Goal: Task Accomplishment & Management: Manage account settings

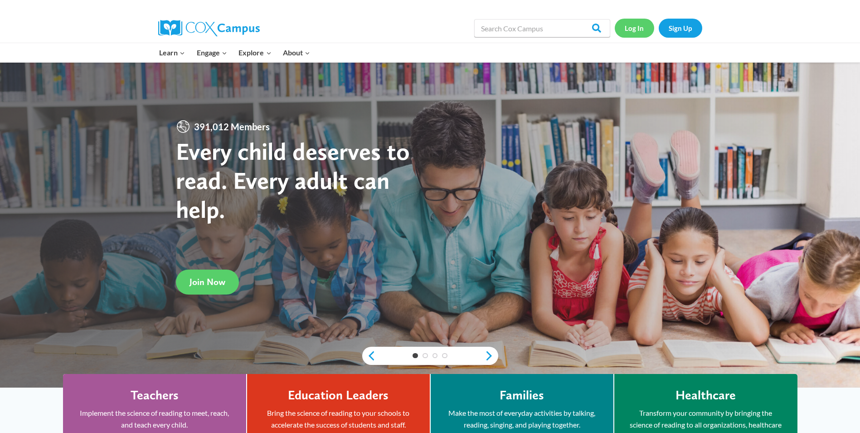
drag, startPoint x: 642, startPoint y: 26, endPoint x: 755, endPoint y: 59, distance: 118.1
click at [642, 26] on link "Log In" at bounding box center [634, 28] width 39 height 19
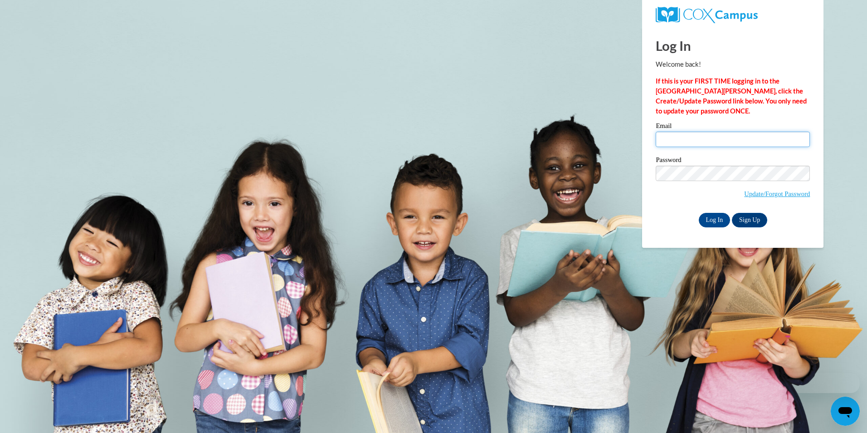
type input "mistyyo@sjcs-savannahga.org"
click at [766, 140] on input "mistyyo@sjcs-savannahga.org" at bounding box center [733, 138] width 154 height 15
click at [831, 114] on body "Log In Welcome back! If this is your FIRST TIME logging in to the NEW Cox Campu…" at bounding box center [433, 216] width 867 height 433
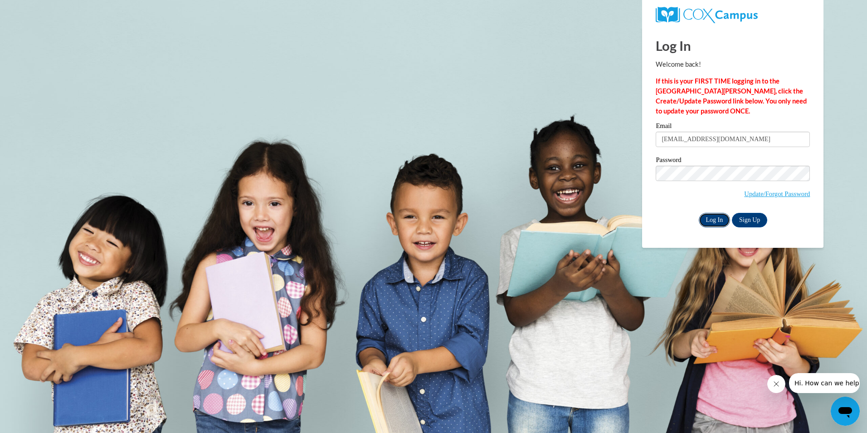
click at [724, 214] on input "Log In" at bounding box center [715, 220] width 32 height 15
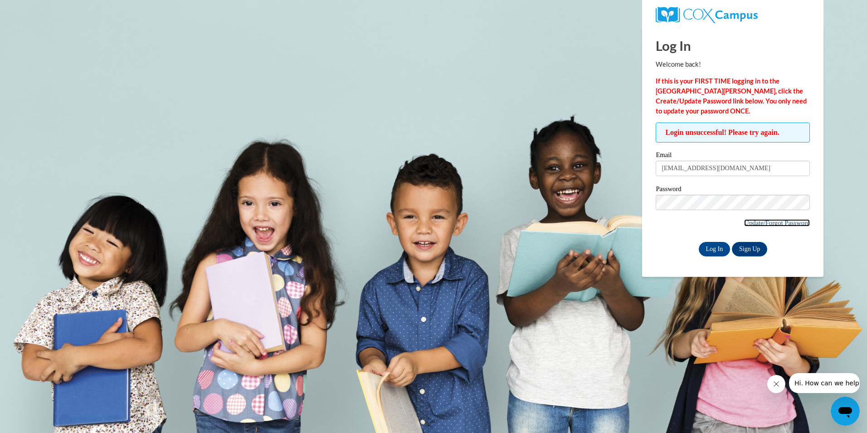
click at [775, 221] on link "Update/Forgot Password" at bounding box center [777, 222] width 66 height 7
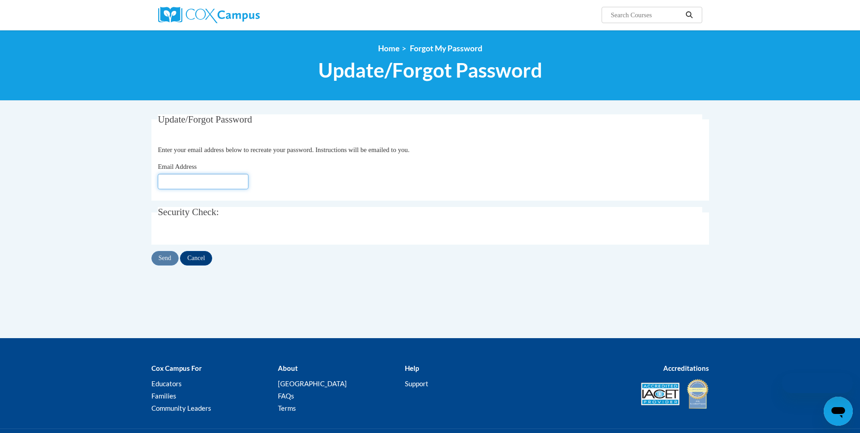
click at [190, 179] on input "Email Address" at bounding box center [203, 181] width 91 height 15
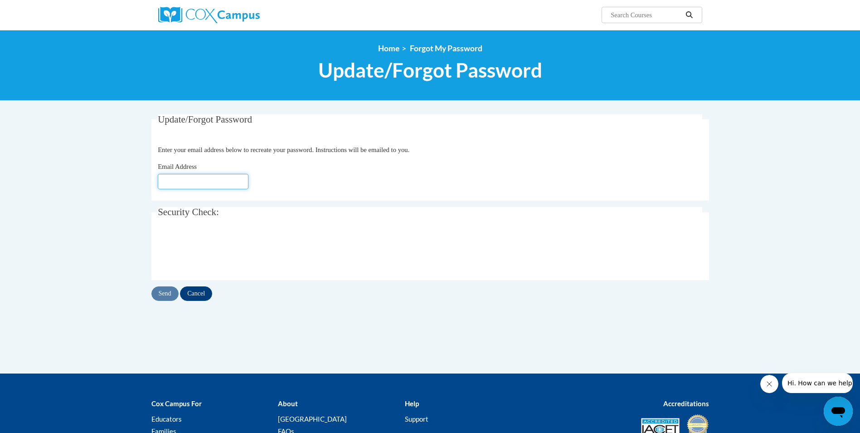
type input "mistyyo@sjcs-savannahga.org"
click at [172, 291] on input "Send" at bounding box center [164, 293] width 27 height 15
